Goal: Task Accomplishment & Management: Manage account settings

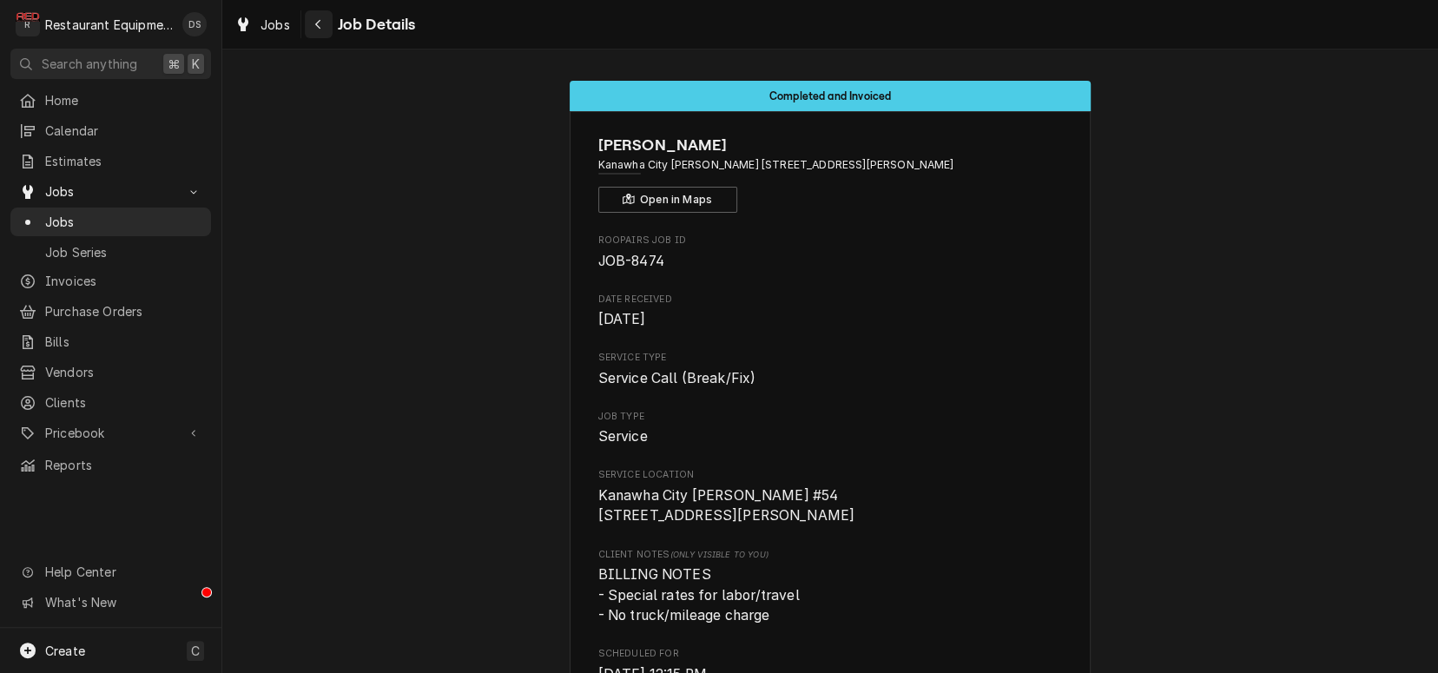
scroll to position [1632, 0]
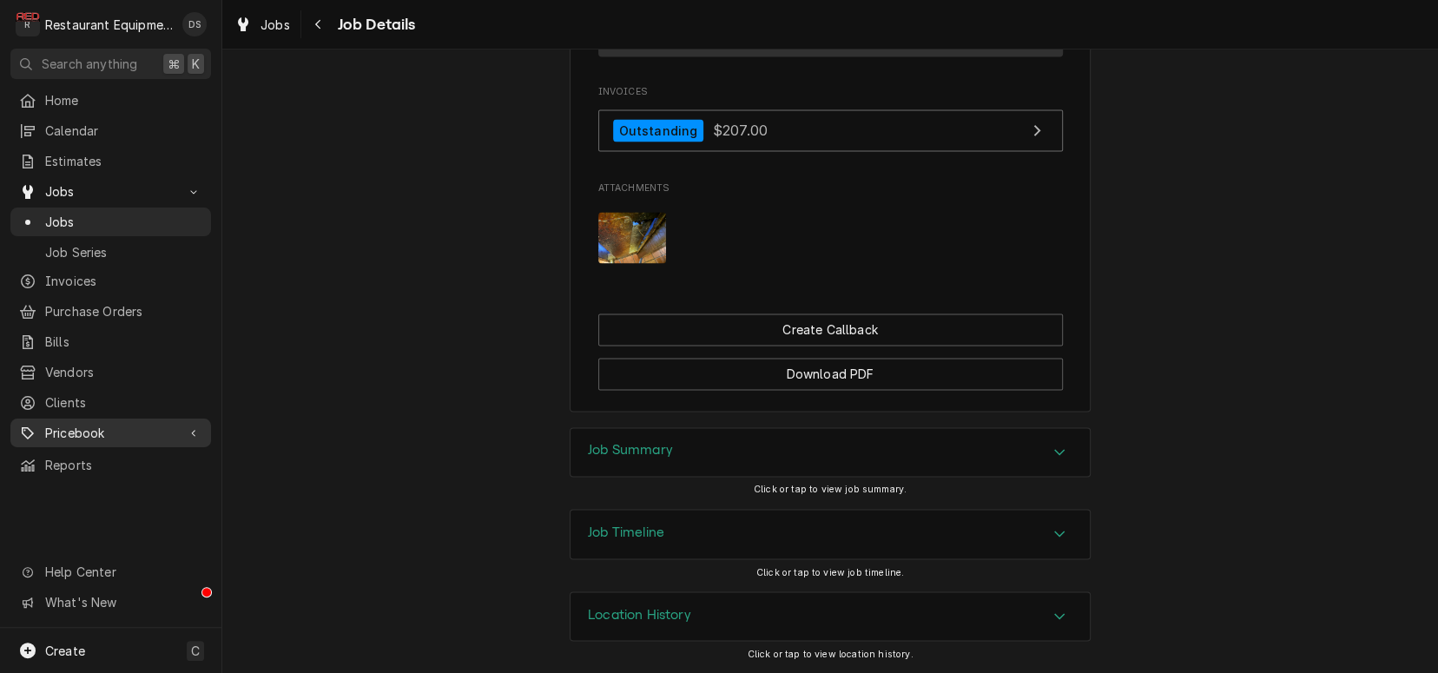
click at [89, 430] on span "Pricebook" at bounding box center [110, 433] width 131 height 18
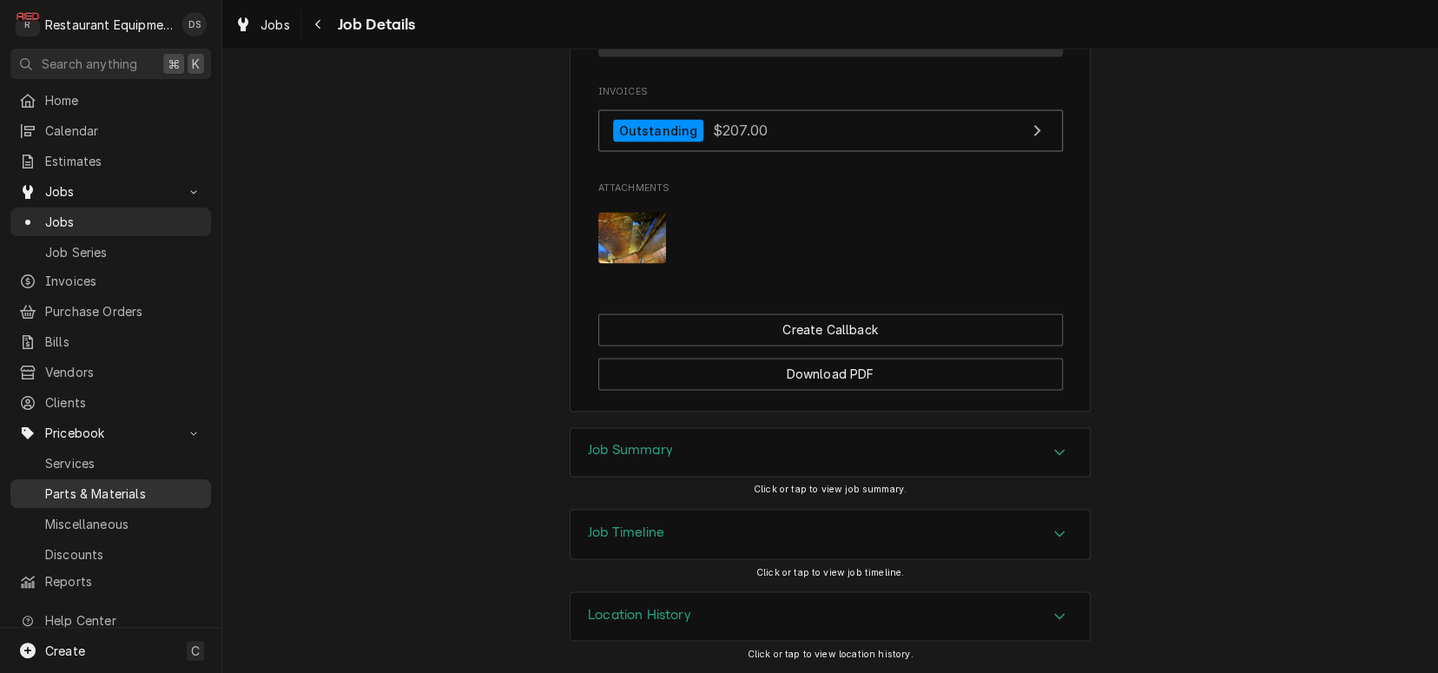
click at [122, 485] on span "Parts & Materials" at bounding box center [123, 494] width 157 height 18
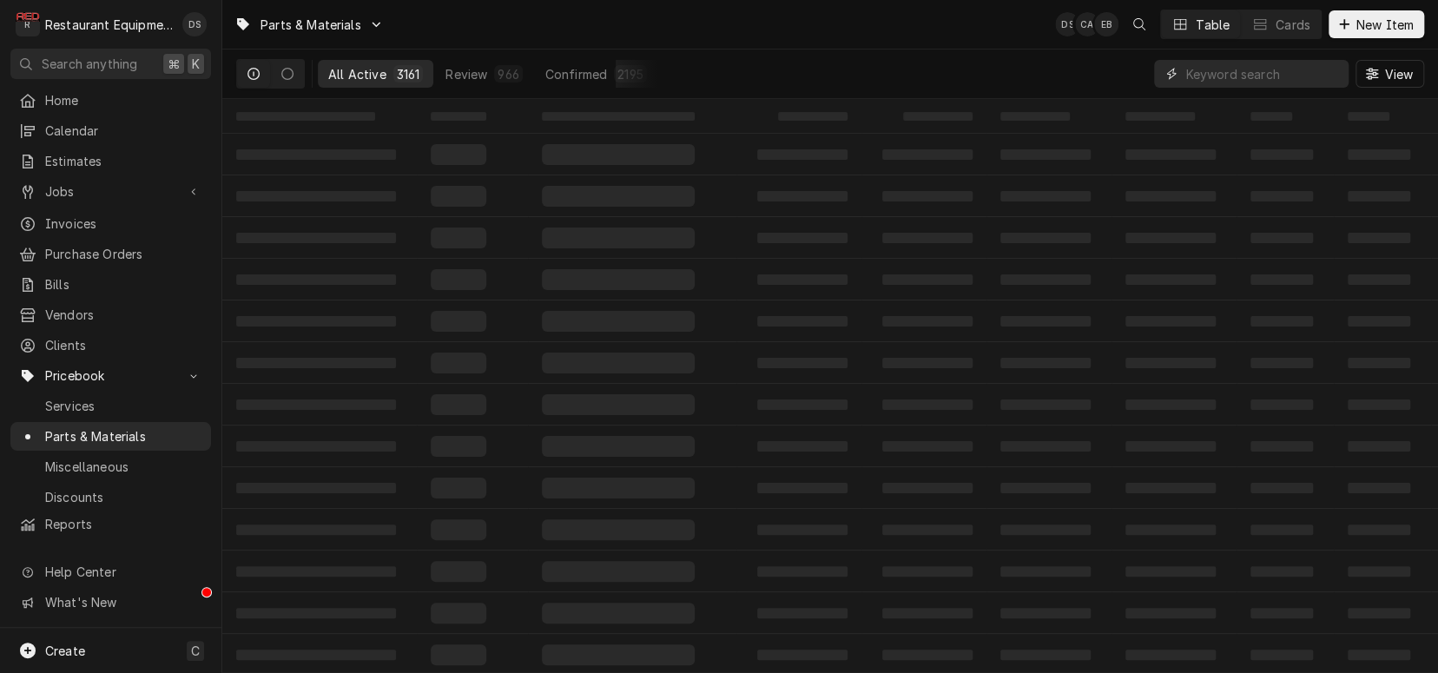
click at [1285, 69] on input "Dynamic Content Wrapper" at bounding box center [1262, 74] width 155 height 28
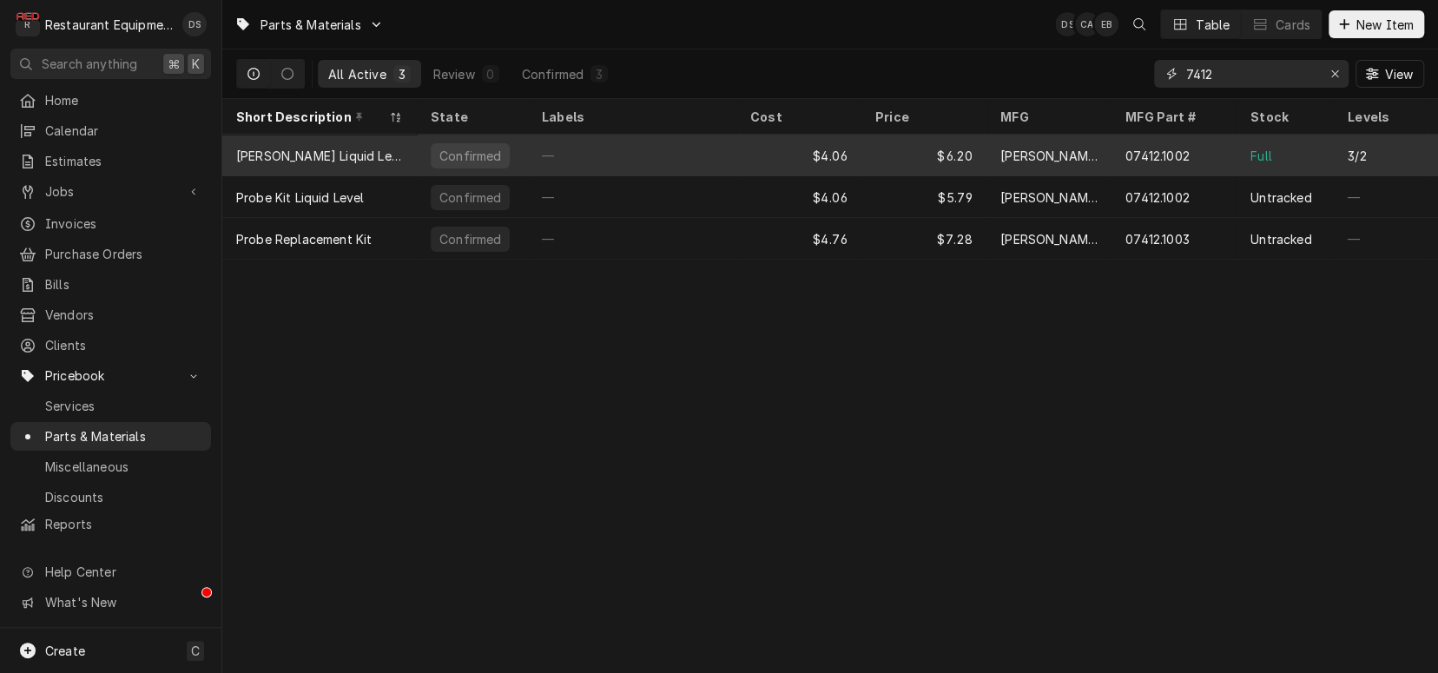
scroll to position [0, 2]
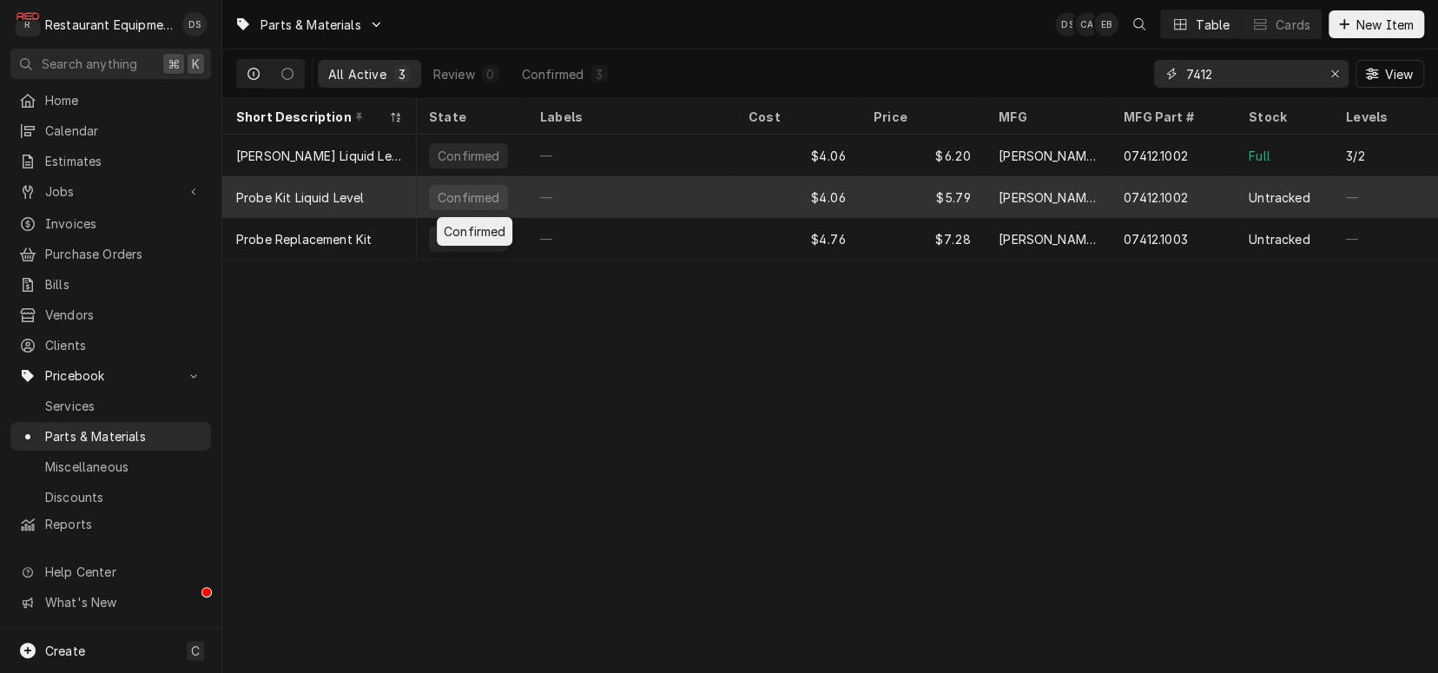
type input "7412"
click at [515, 181] on div "Confirmed" at bounding box center [470, 197] width 111 height 42
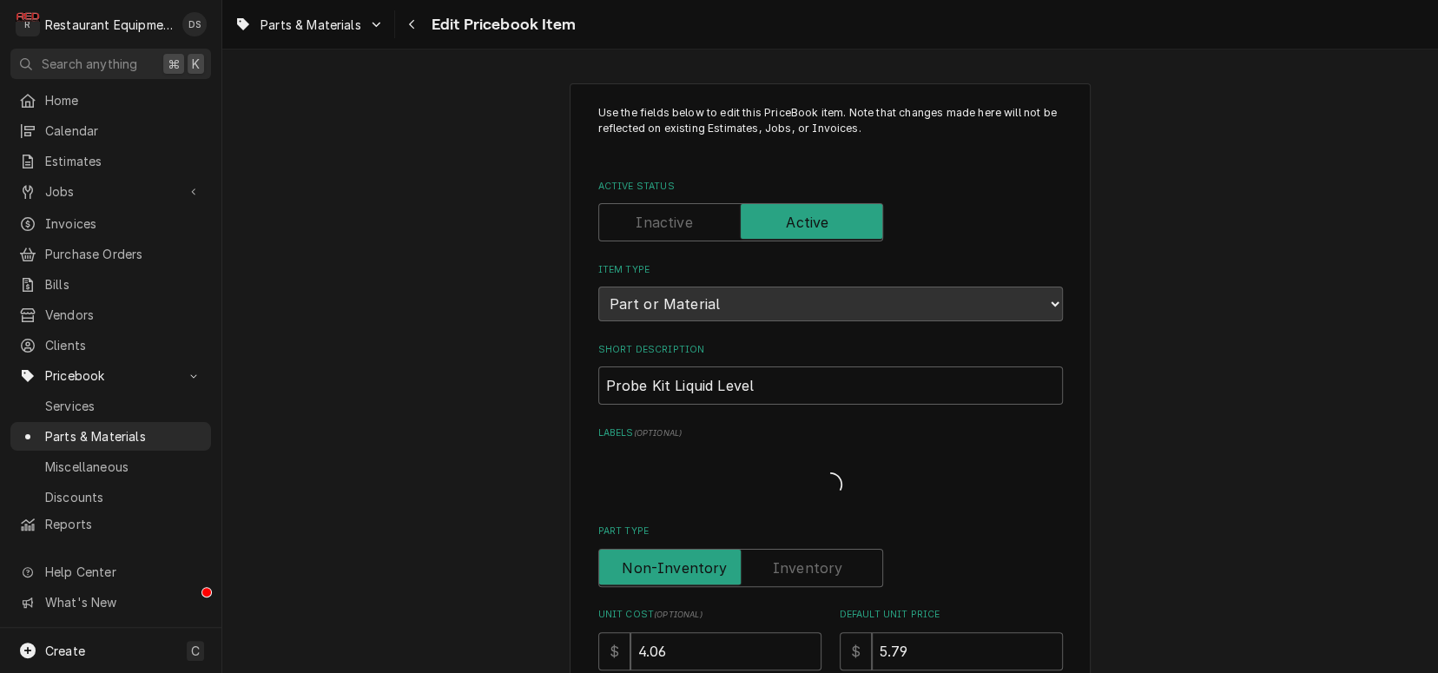
type textarea "x"
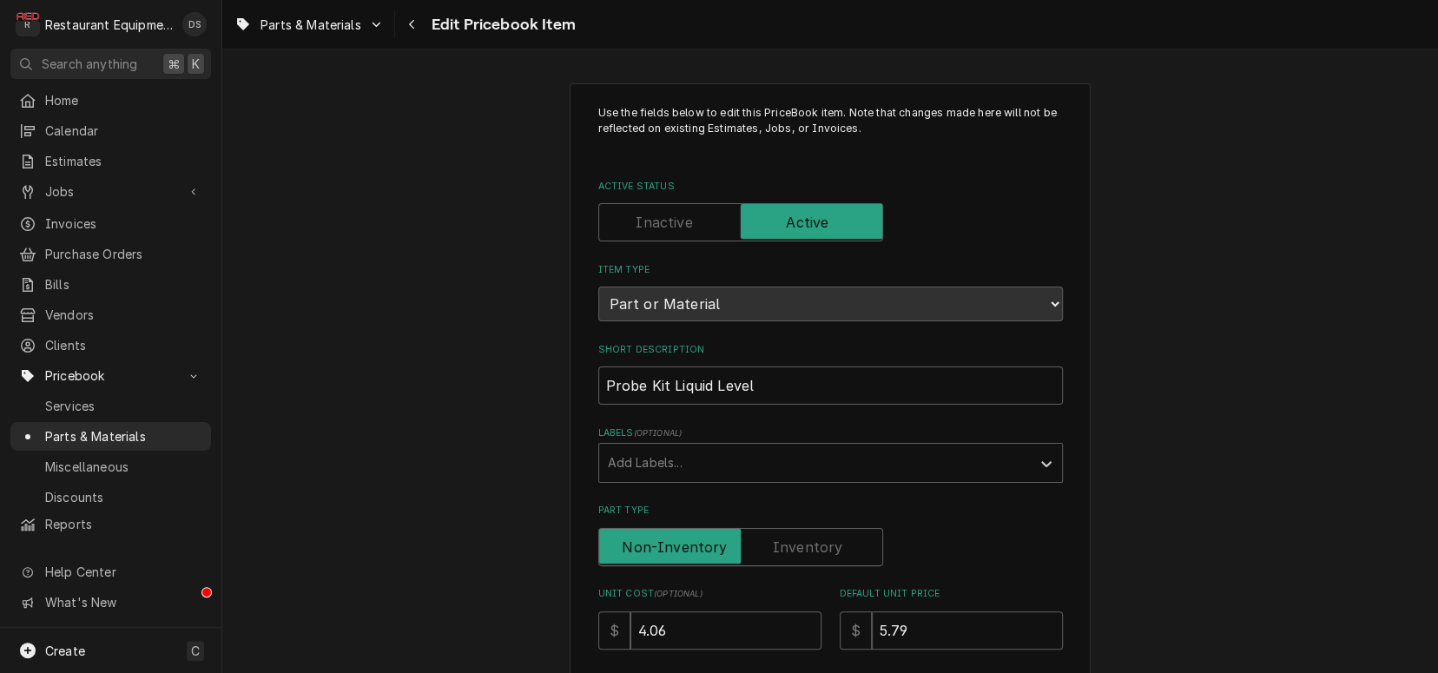
click at [655, 226] on label "Active Status" at bounding box center [740, 222] width 285 height 38
click at [655, 226] on input "Active Status" at bounding box center [740, 222] width 269 height 38
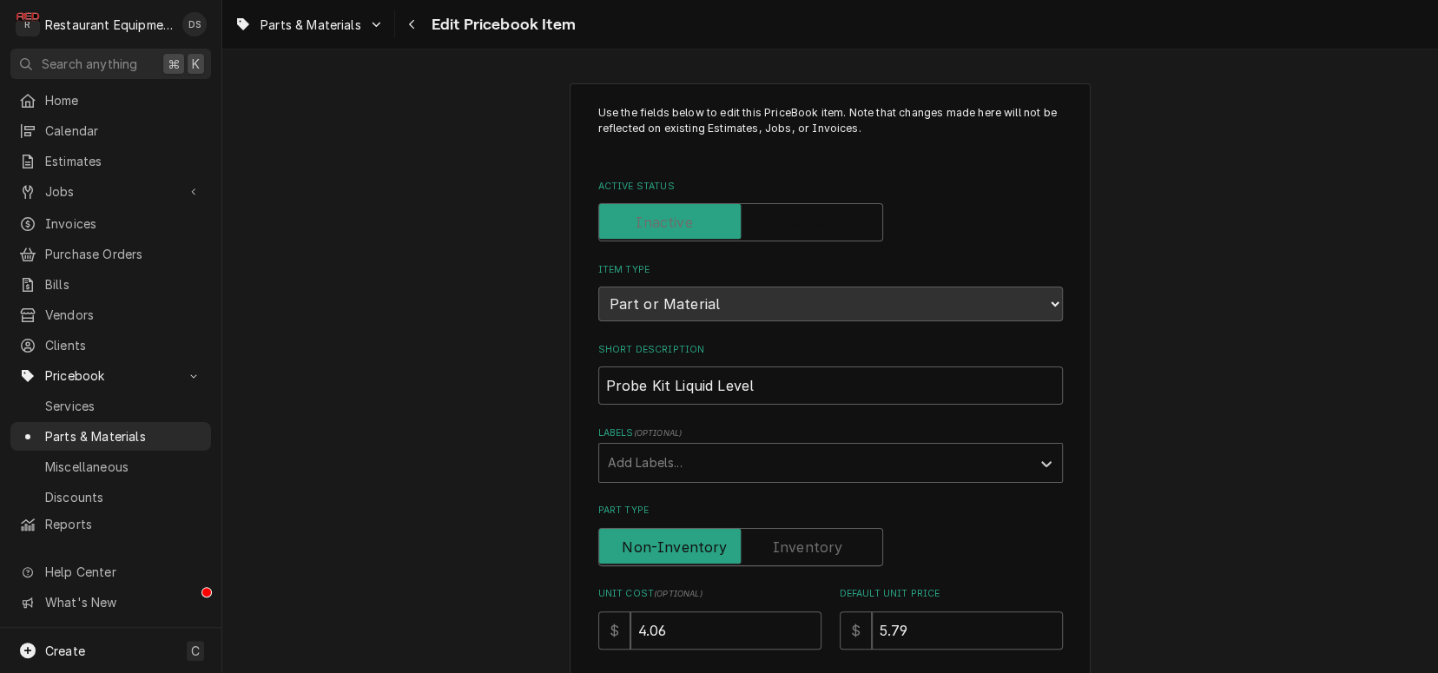
checkbox input "false"
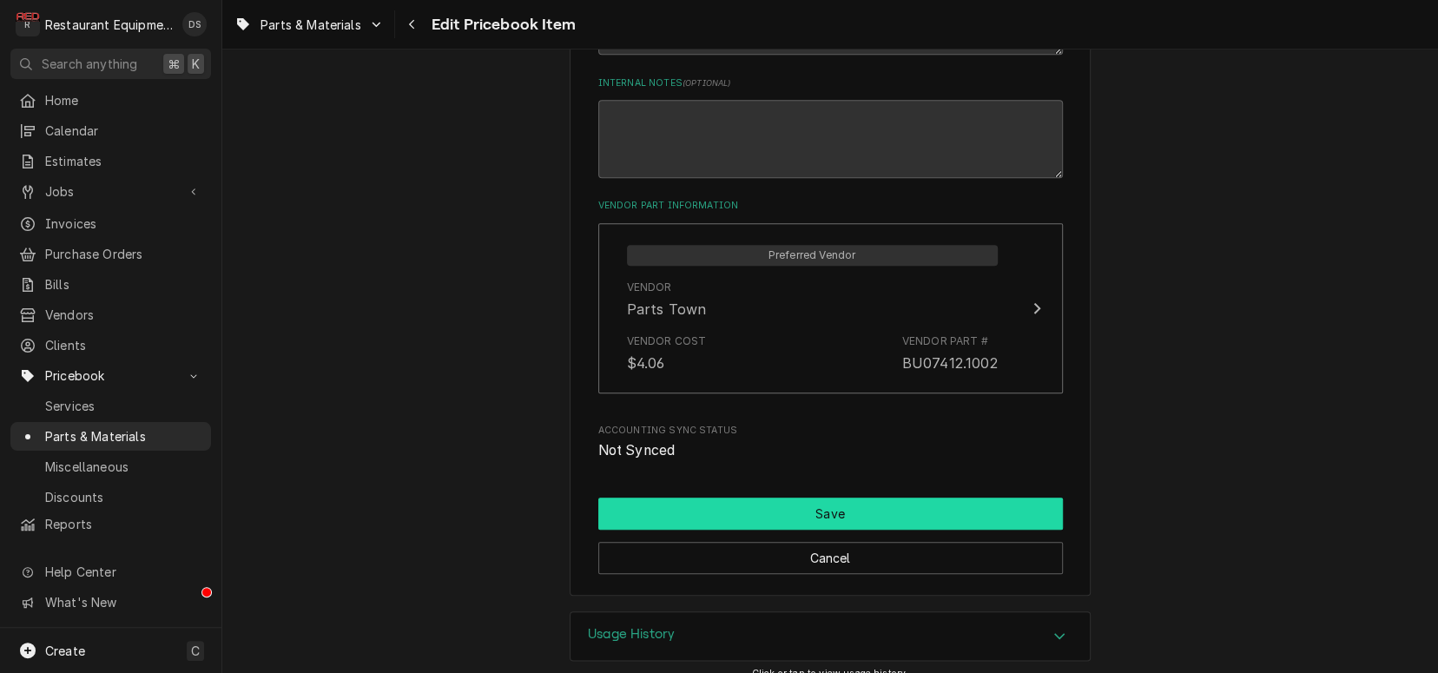
scroll to position [966, 0]
click at [780, 499] on button "Save" at bounding box center [830, 514] width 465 height 32
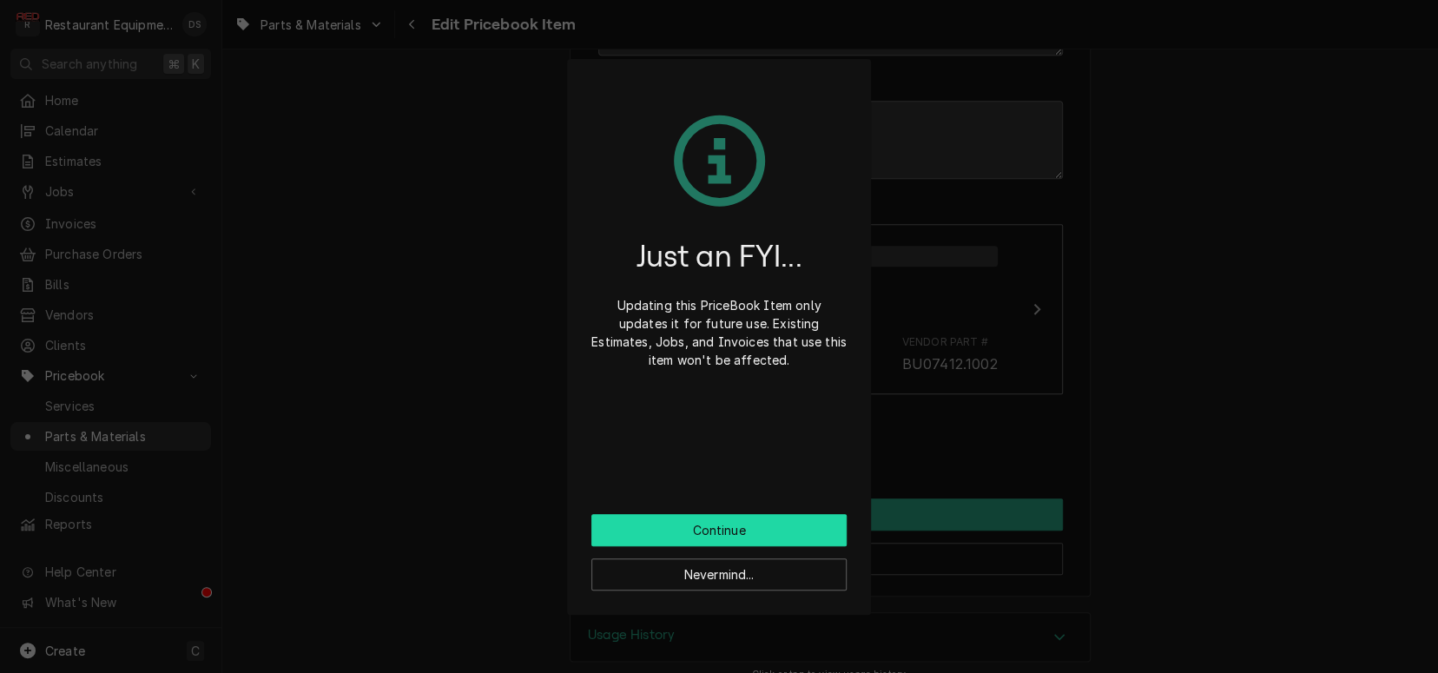
scroll to position [0, 0]
click at [770, 538] on button "Continue" at bounding box center [718, 530] width 255 height 32
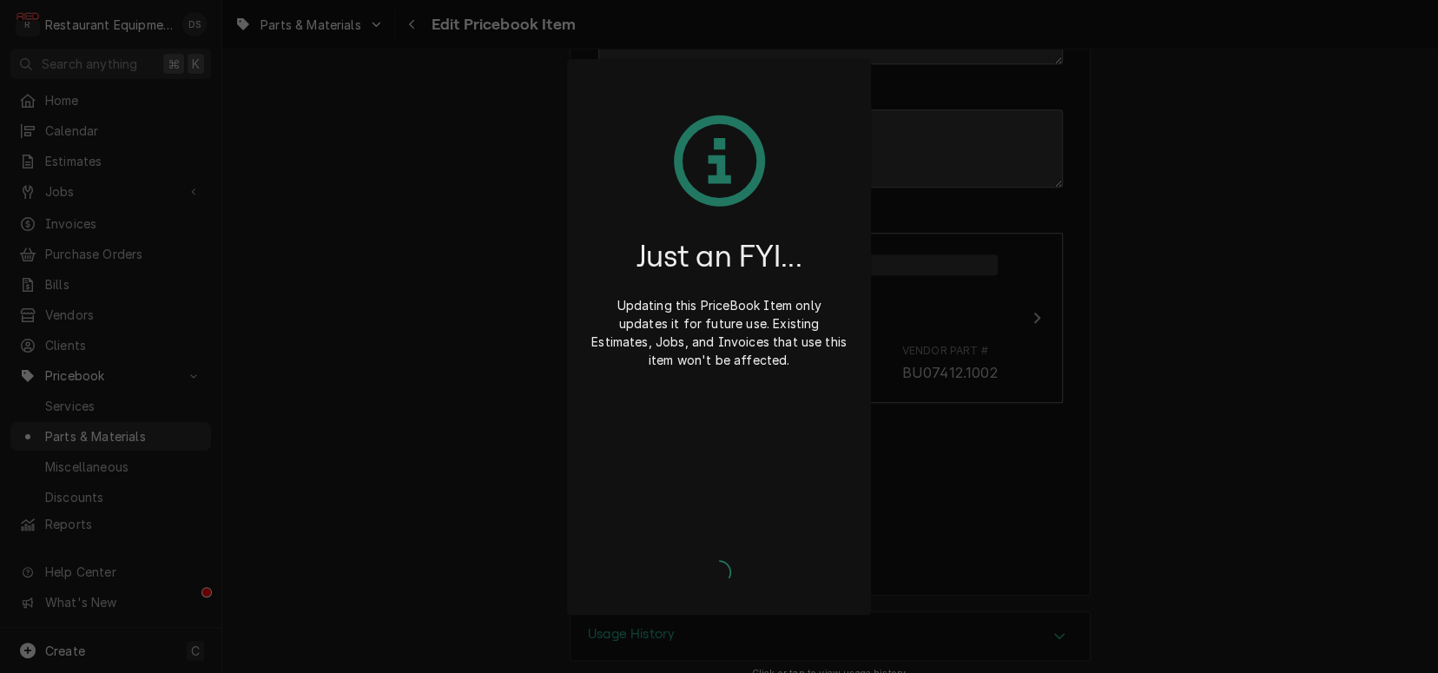
type textarea "x"
